Goal: Task Accomplishment & Management: Manage account settings

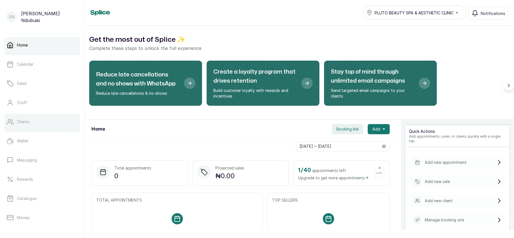
scroll to position [82, 0]
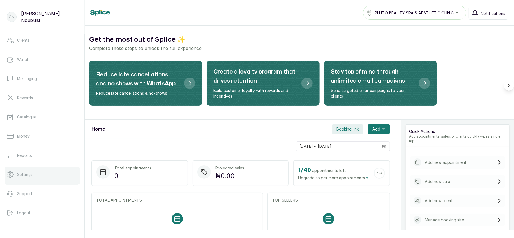
click at [33, 174] on link "Settings" at bounding box center [42, 175] width 75 height 16
